Goal: Task Accomplishment & Management: Use online tool/utility

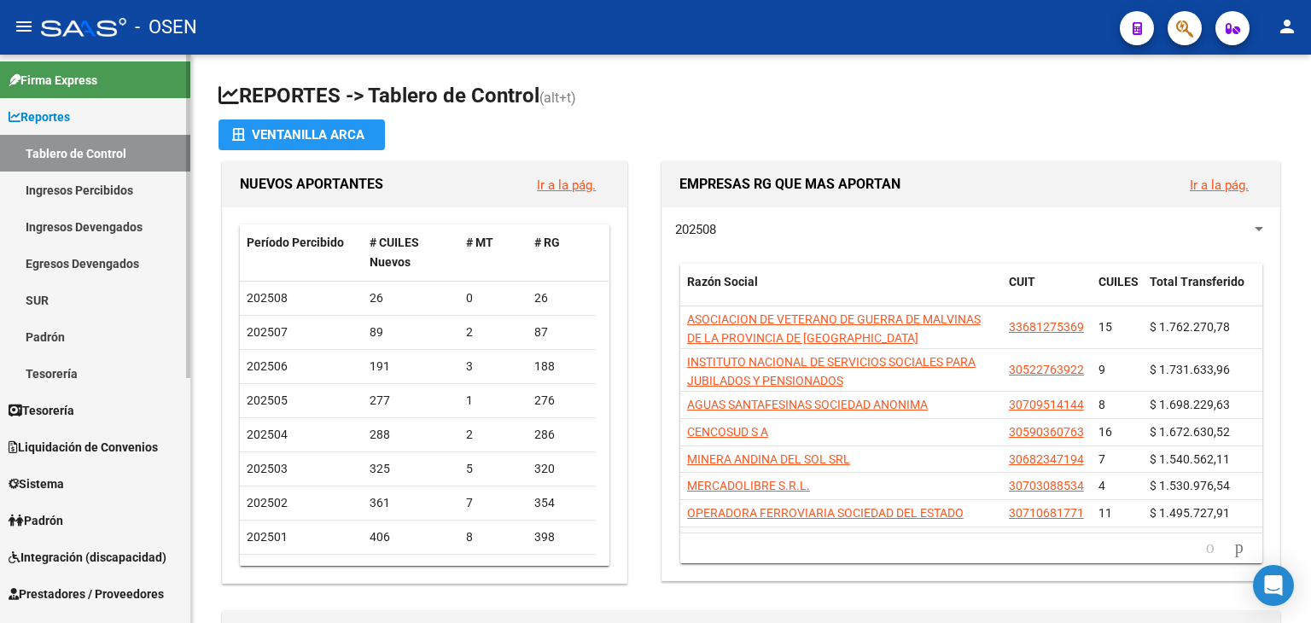
click at [103, 418] on link "Tesorería" at bounding box center [95, 410] width 190 height 37
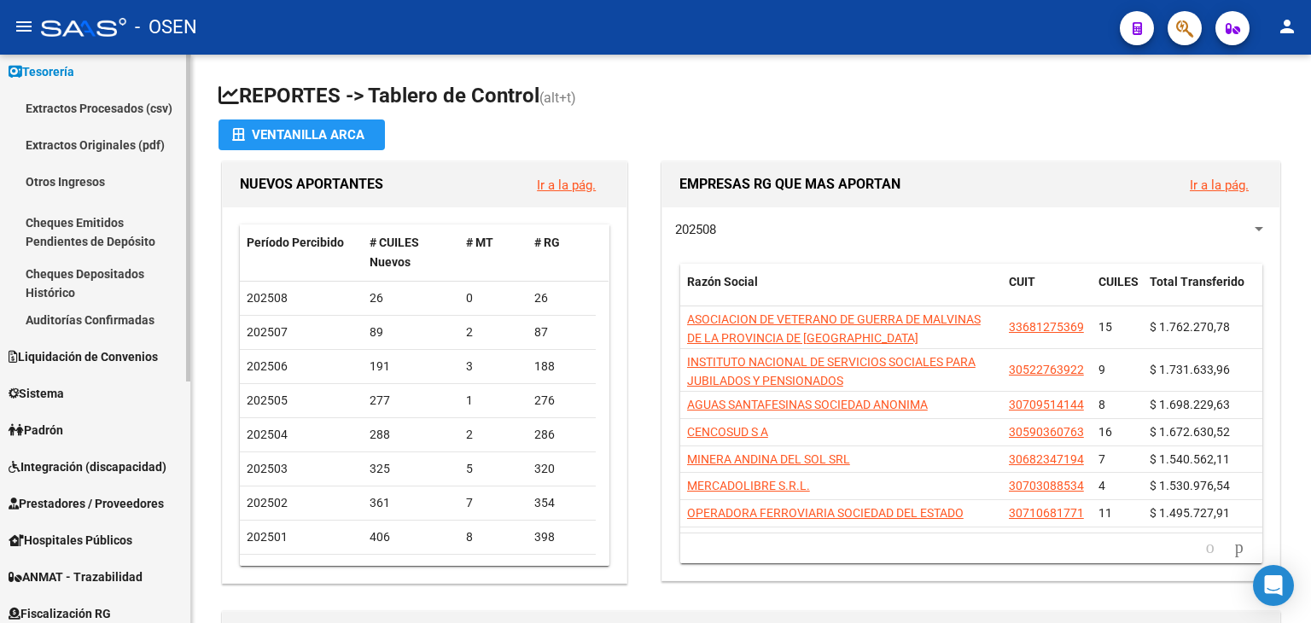
scroll to position [85, 0]
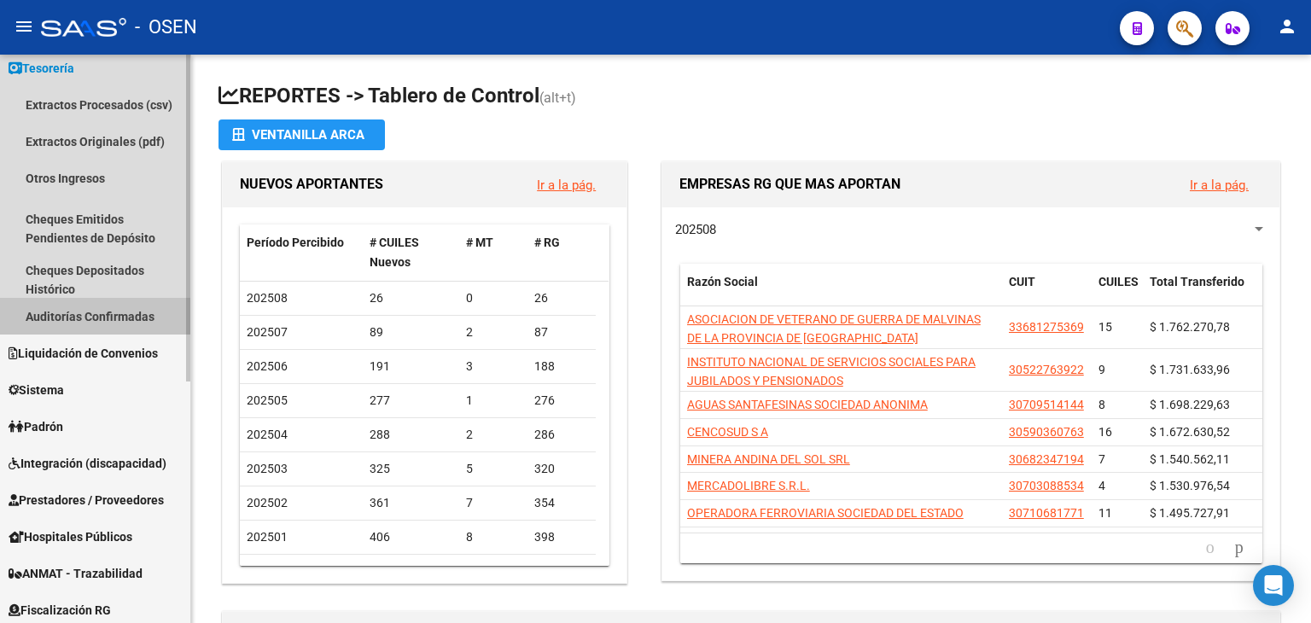
click at [106, 321] on link "Auditorías Confirmadas" at bounding box center [95, 316] width 190 height 37
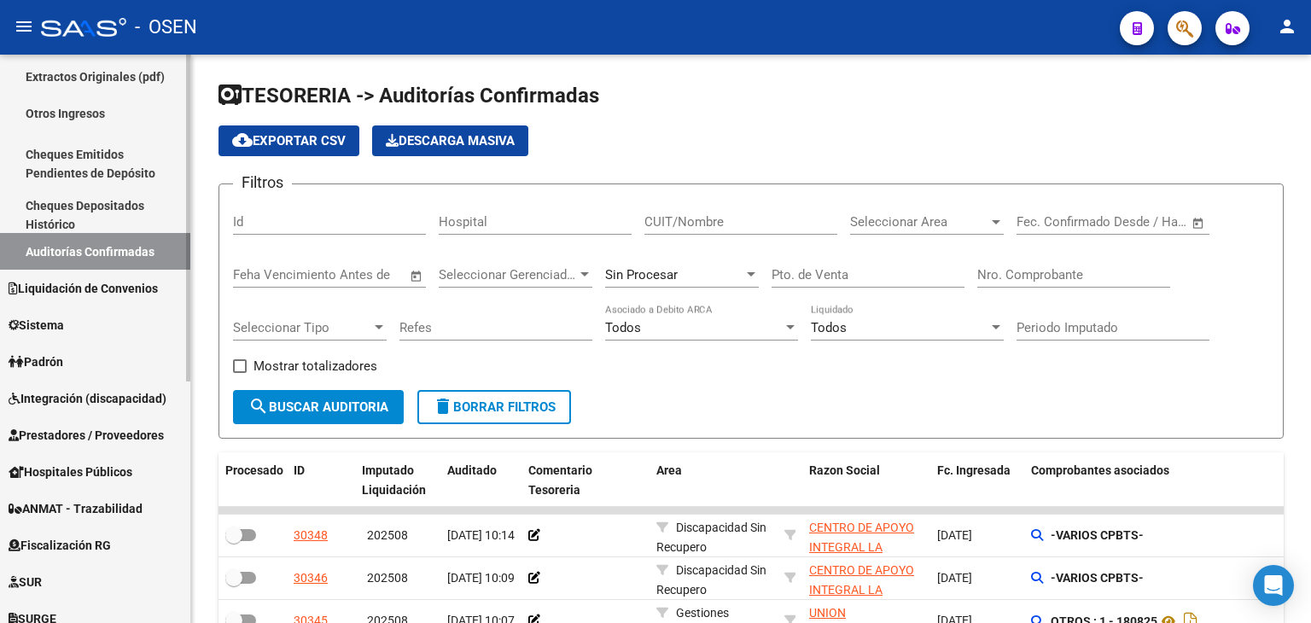
scroll to position [256, 0]
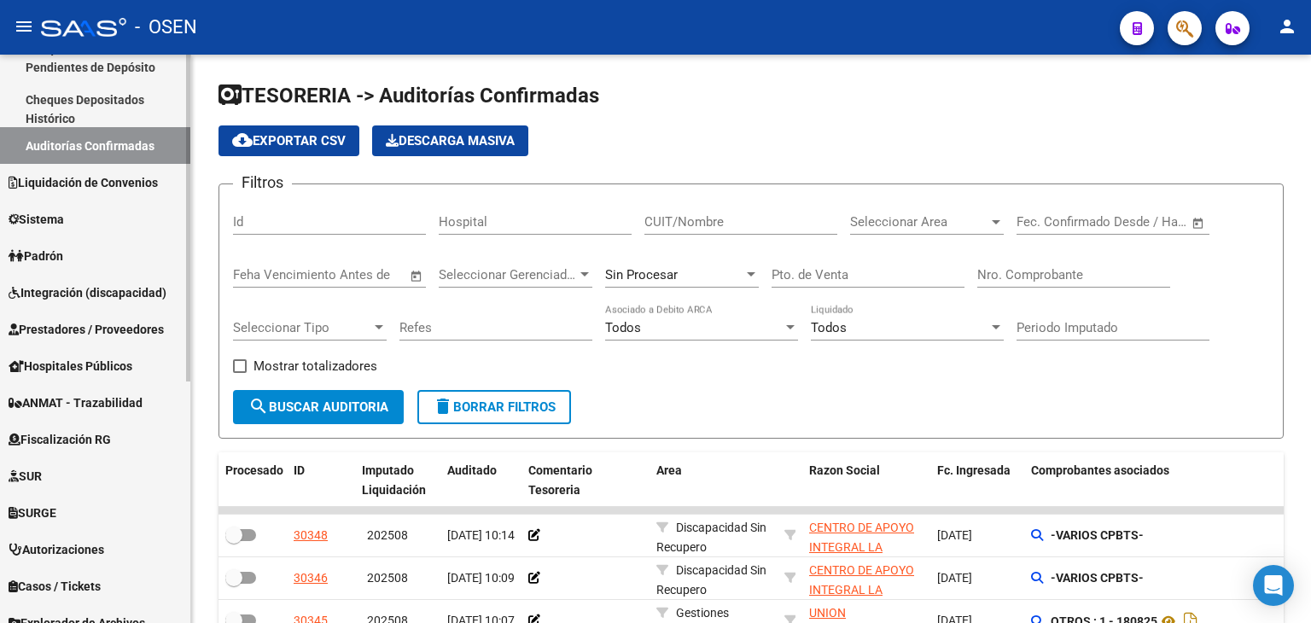
click at [91, 335] on span "Prestadores / Proveedores" at bounding box center [86, 329] width 155 height 19
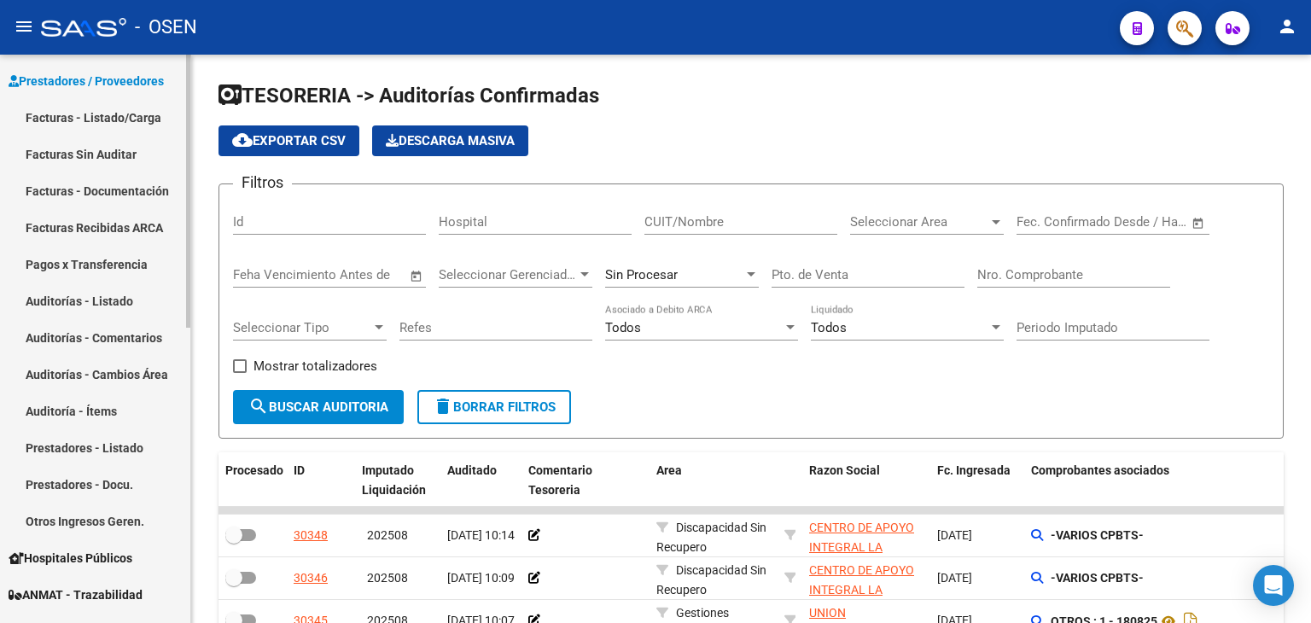
click at [96, 125] on link "Facturas - Listado/Carga" at bounding box center [95, 117] width 190 height 37
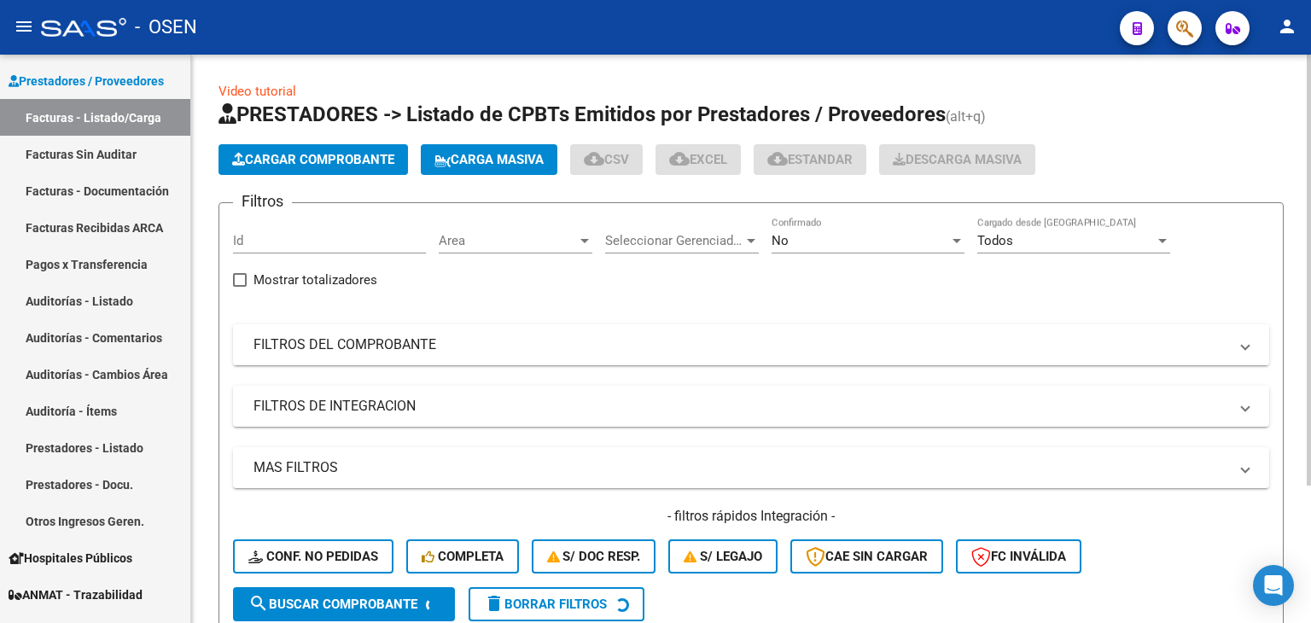
click at [1007, 349] on mat-panel-title "FILTROS DEL COMPROBANTE" at bounding box center [741, 344] width 975 height 19
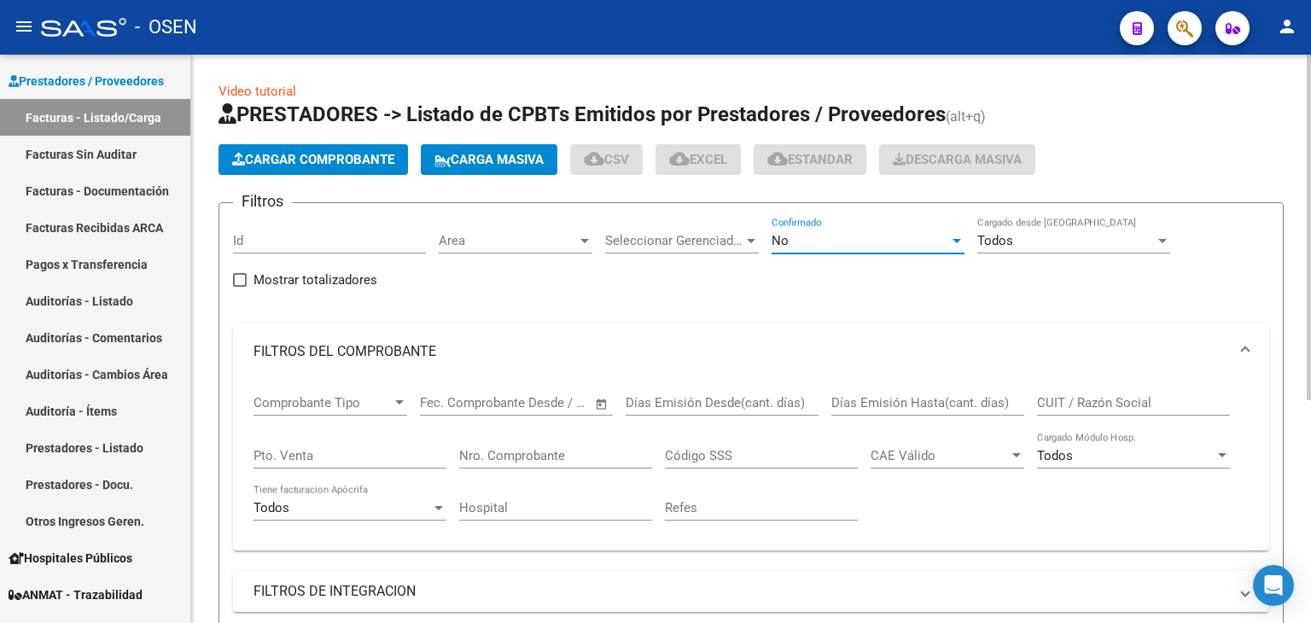
click at [860, 238] on div "No" at bounding box center [861, 240] width 178 height 15
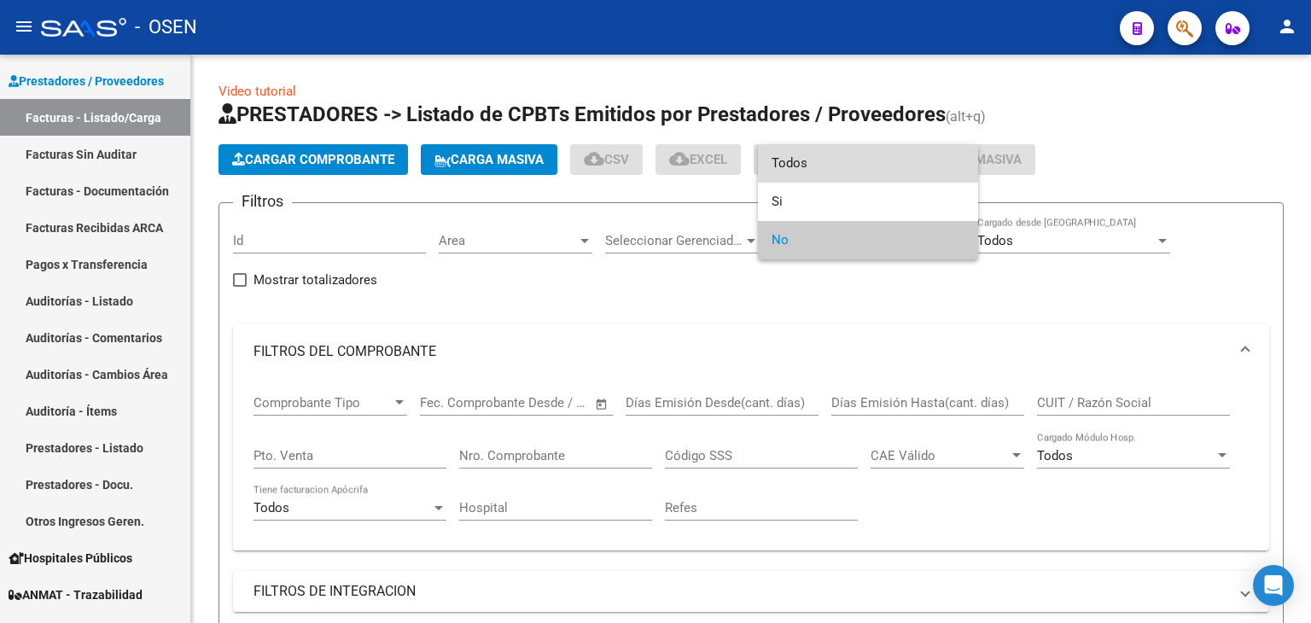
click at [804, 168] on span "Todos" at bounding box center [868, 163] width 193 height 38
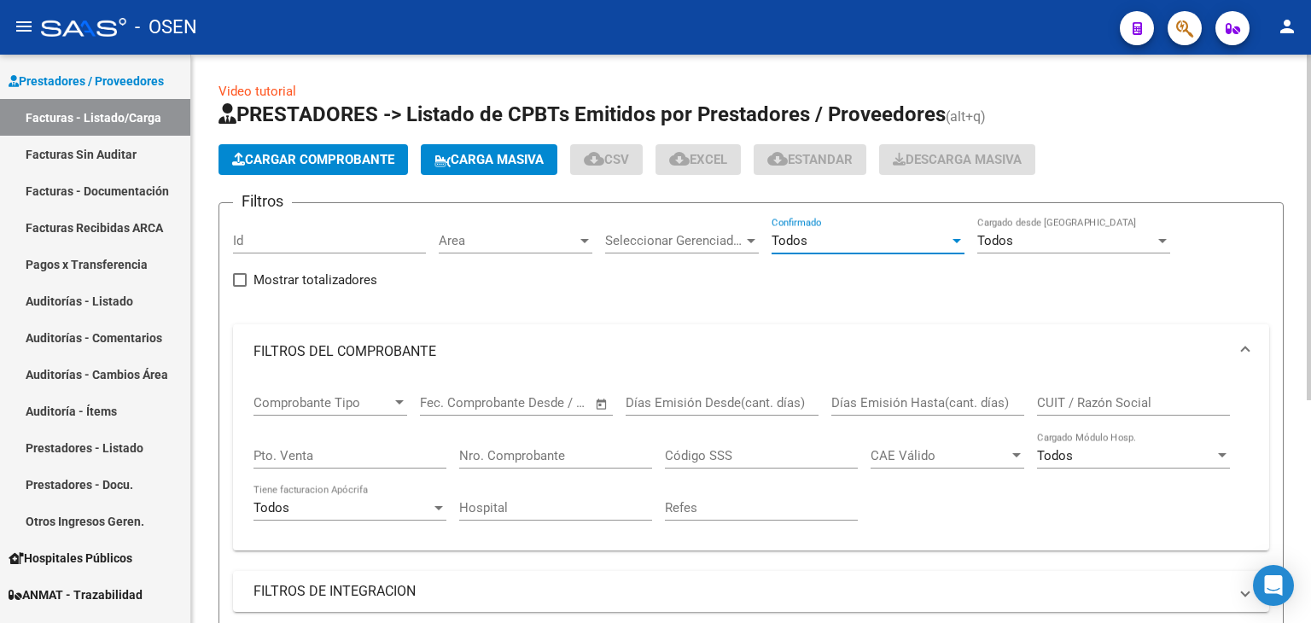
scroll to position [85, 0]
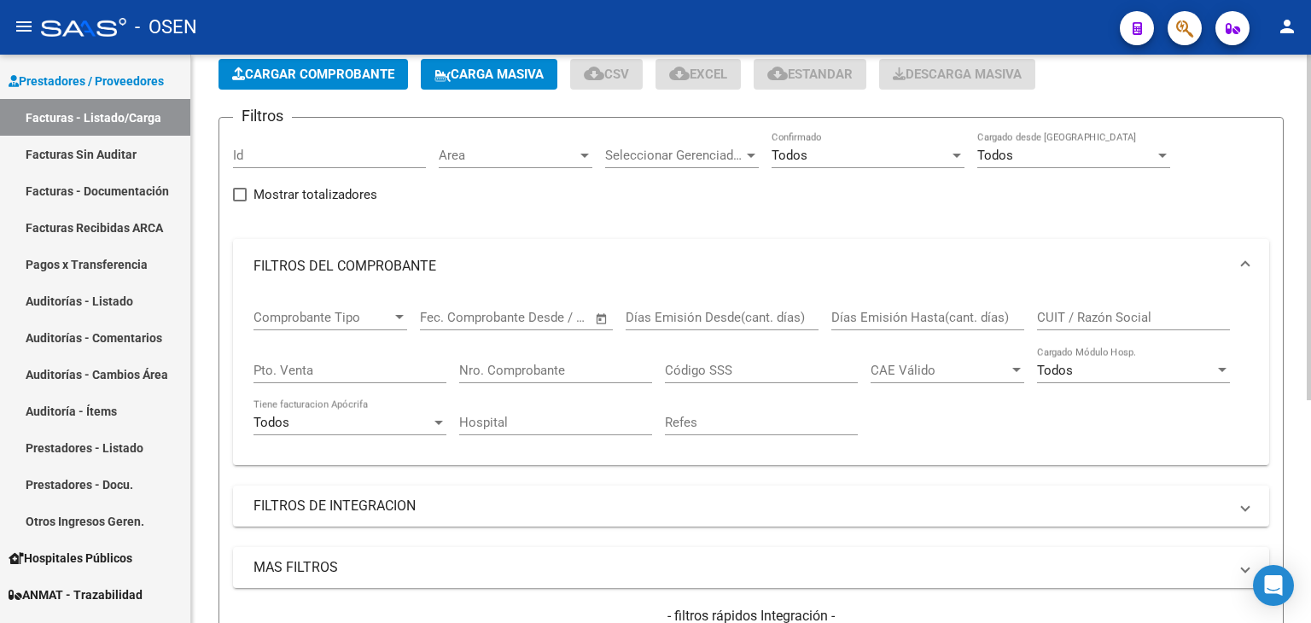
click at [1079, 305] on div "CUIT / Razón Social" at bounding box center [1133, 312] width 193 height 37
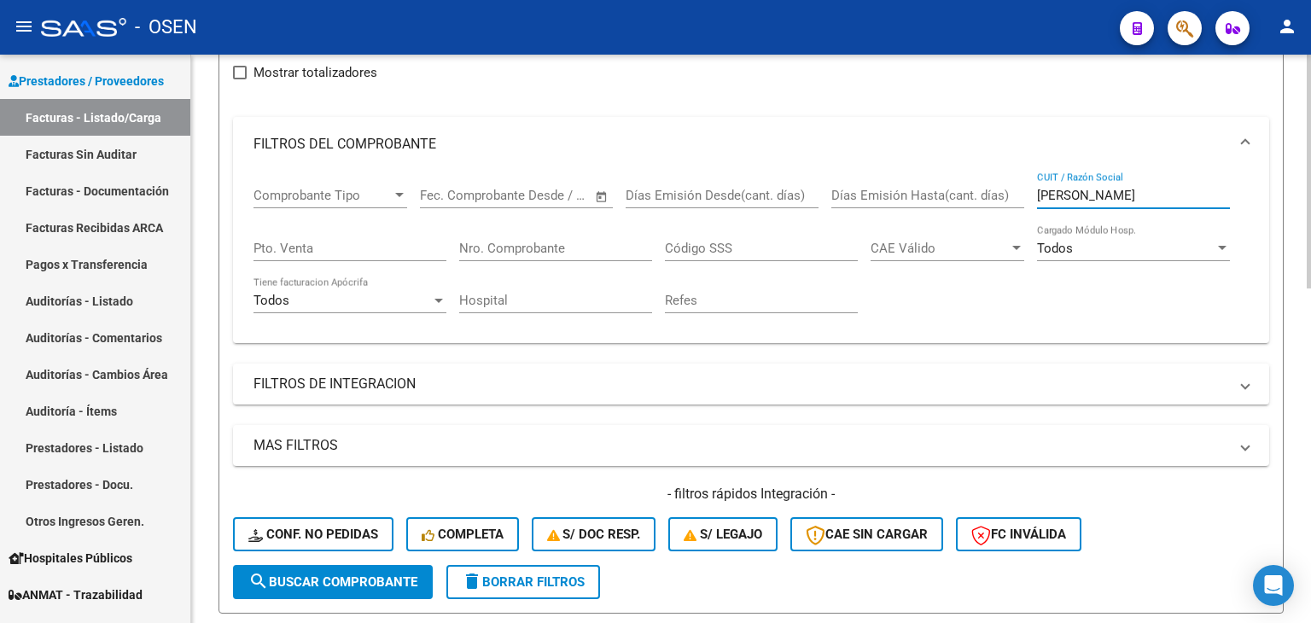
scroll to position [171, 0]
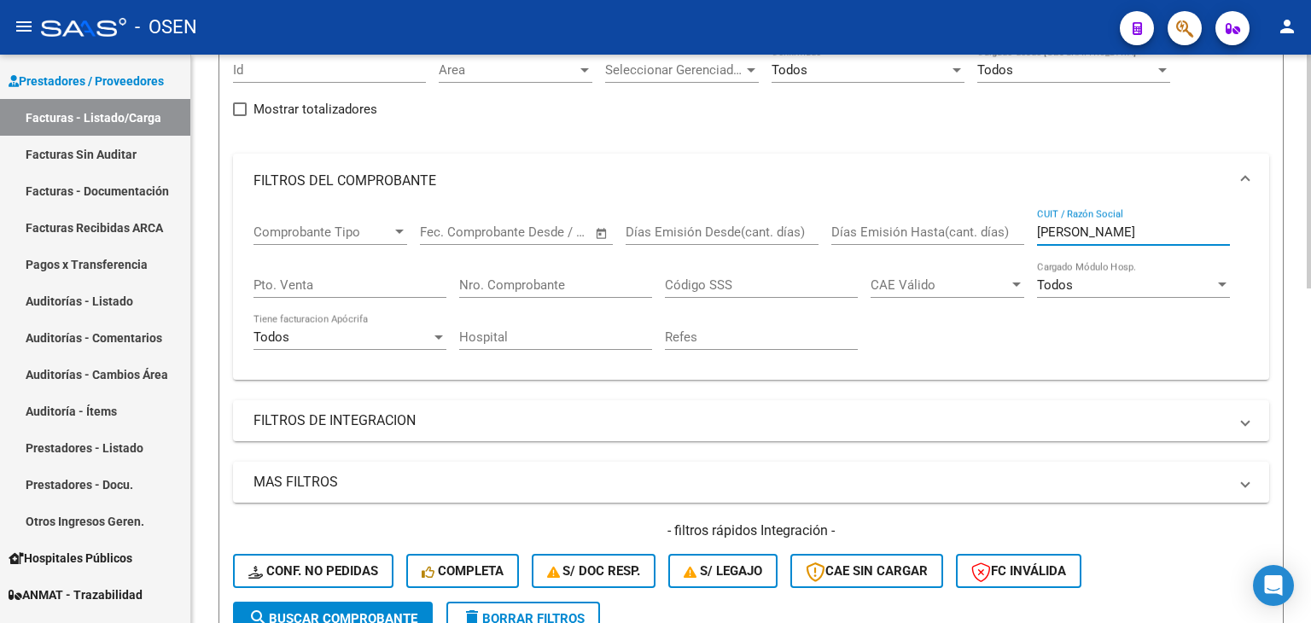
click at [1131, 226] on input "[PERSON_NAME]" at bounding box center [1133, 231] width 193 height 15
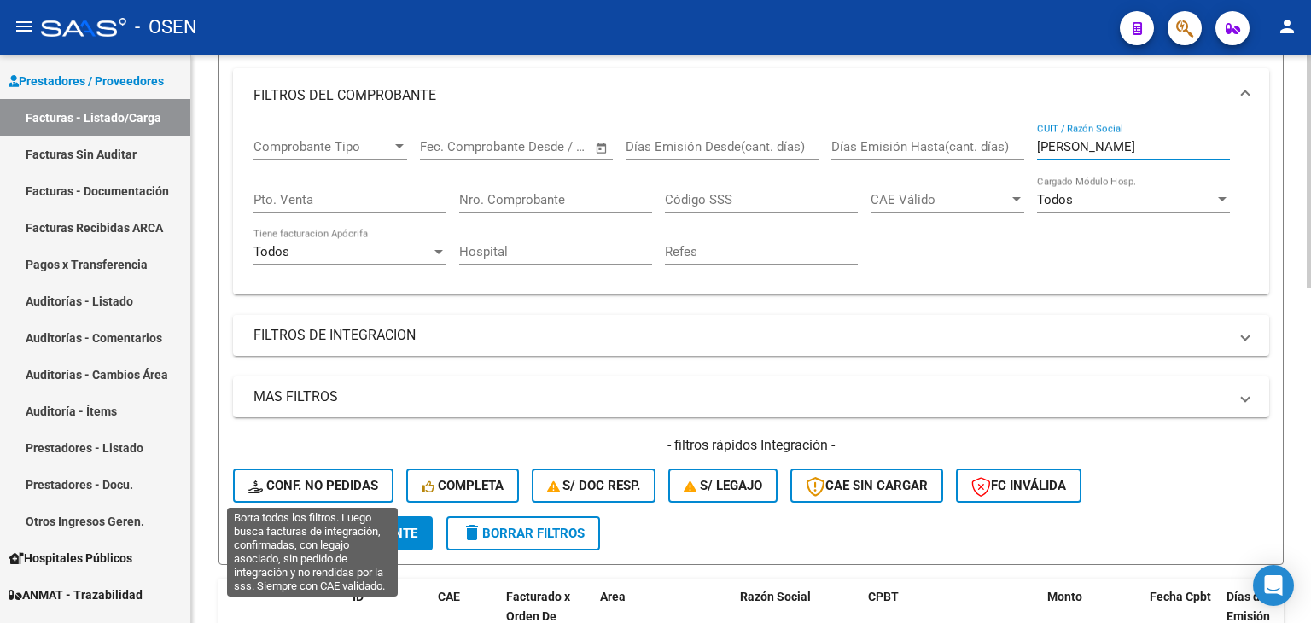
type input "[PERSON_NAME]"
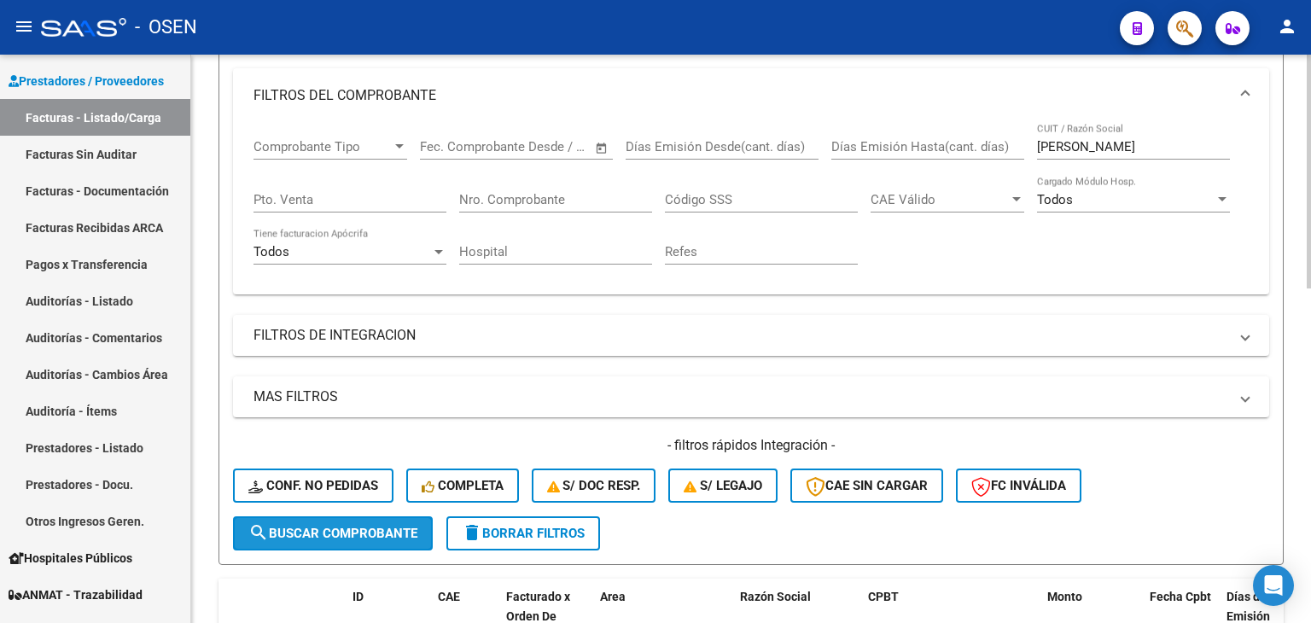
click at [385, 529] on span "search Buscar Comprobante" at bounding box center [332, 533] width 169 height 15
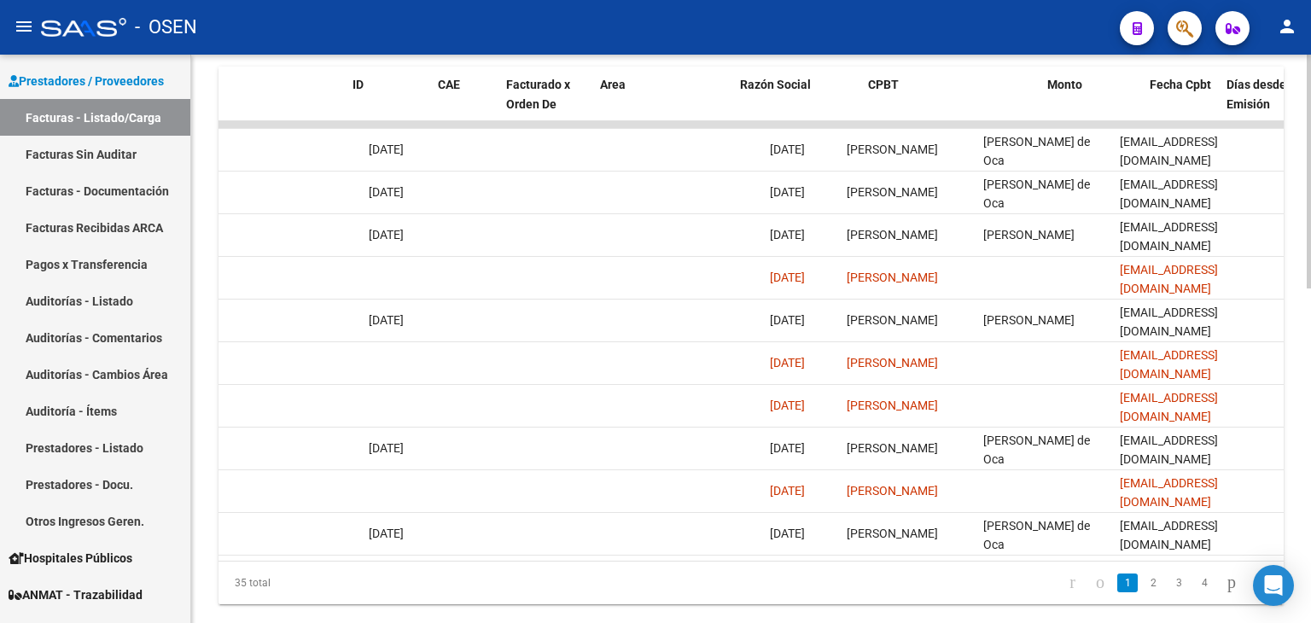
scroll to position [0, 0]
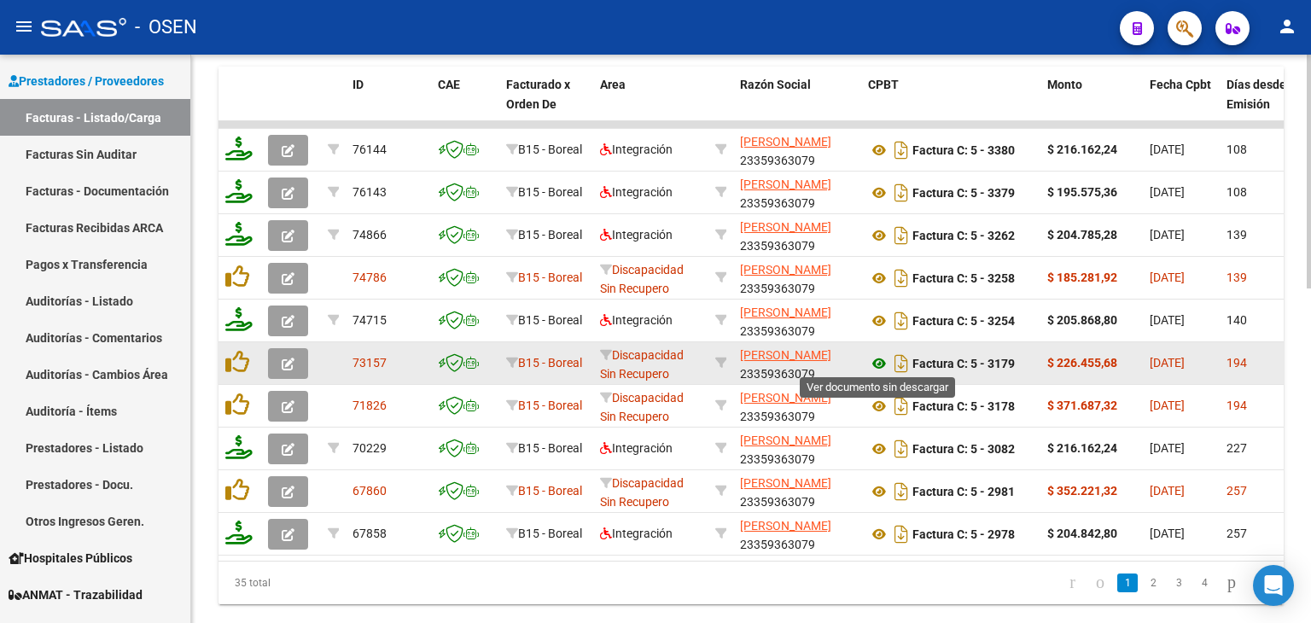
click at [873, 359] on icon at bounding box center [879, 363] width 22 height 20
